Goal: Navigation & Orientation: Find specific page/section

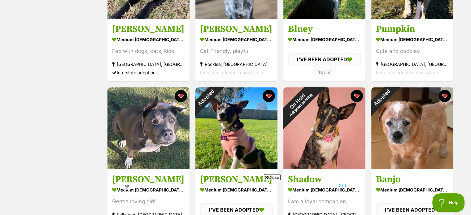
click at [6, 105] on div "Displaying all 18 pets Show 20 40 60 pets per page Visit PetRescue TV (external…" at bounding box center [235, 143] width 471 height 819
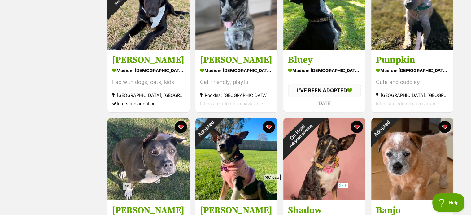
scroll to position [124, 0]
